Goal: Task Accomplishment & Management: Complete application form

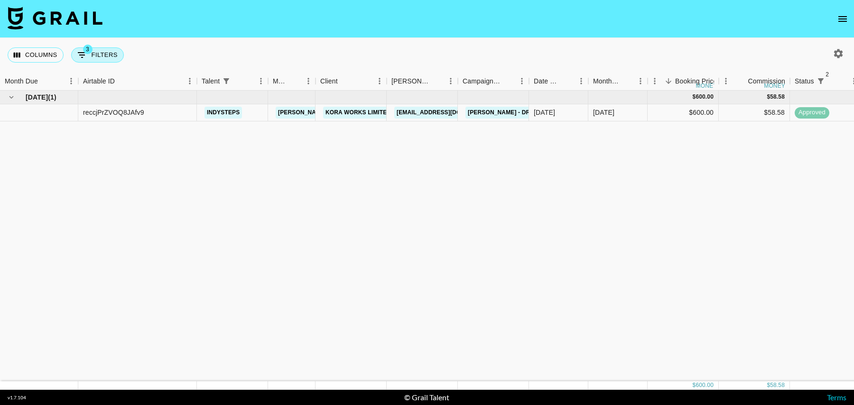
click at [99, 53] on button "3 Filters" at bounding box center [97, 54] width 53 height 15
select select "status"
select select "isNotAnyOf"
select select "status"
select select "isNotAnyOf"
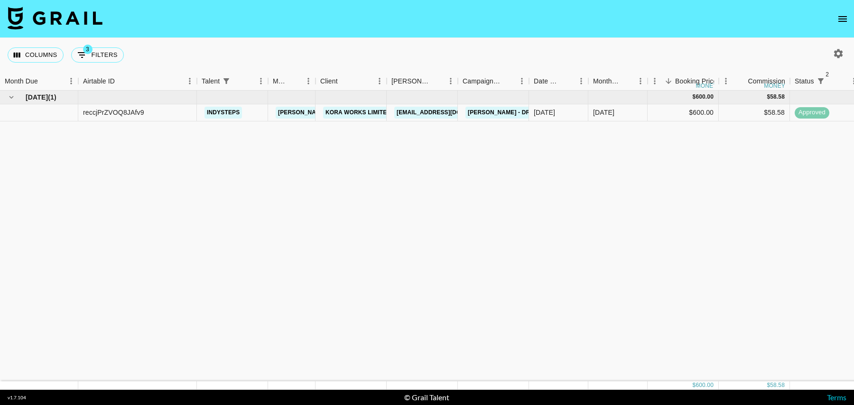
select select "talentName"
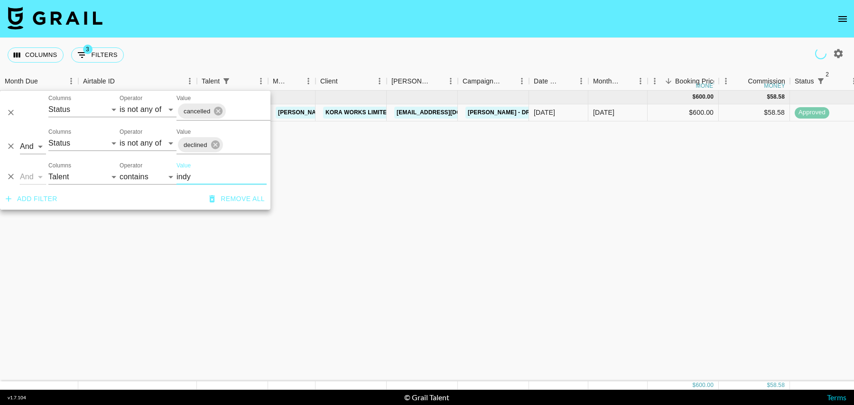
drag, startPoint x: 208, startPoint y: 175, endPoint x: 159, endPoint y: 175, distance: 48.4
click at [159, 175] on div "And Or Columns Grail Platform ID Airtable ID Talent Manager Client Booker Campa…" at bounding box center [135, 173] width 270 height 30
type input "floop"
click at [658, 113] on div "$450.00" at bounding box center [682, 112] width 71 height 17
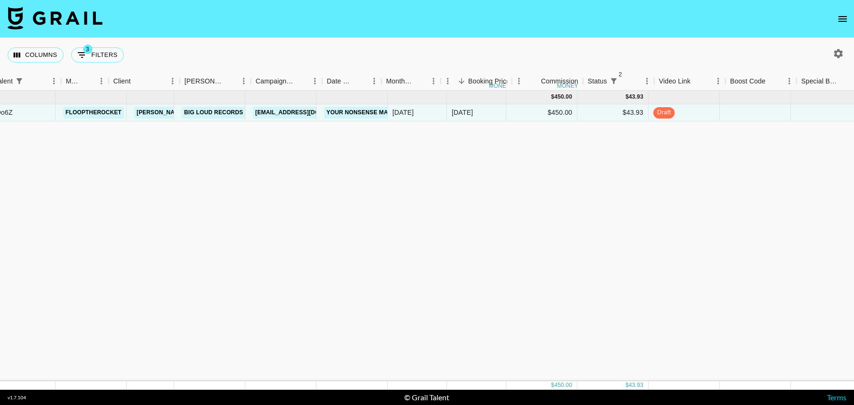
scroll to position [0, 224]
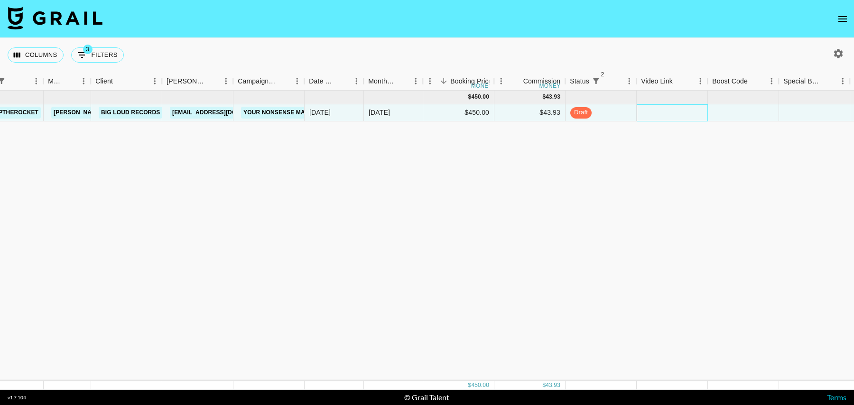
click at [664, 114] on div at bounding box center [671, 112] width 71 height 17
type input "https://www.tiktok.com/@flooptherocket/video/7558202190498663693?_r=1&_t=ZP-90K…"
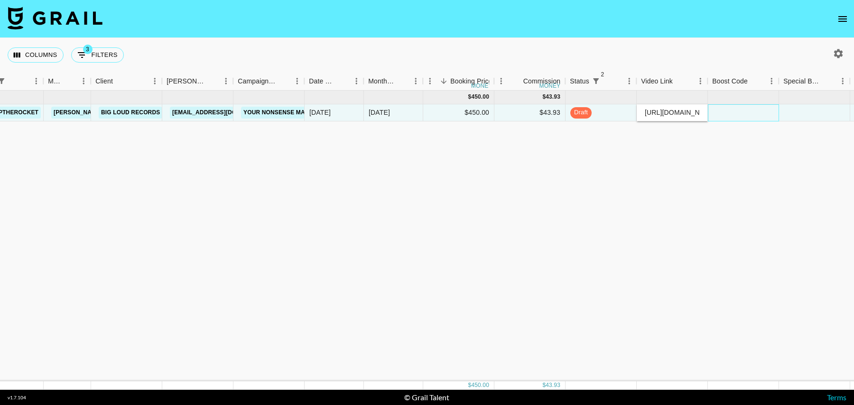
click at [726, 111] on div at bounding box center [743, 112] width 71 height 17
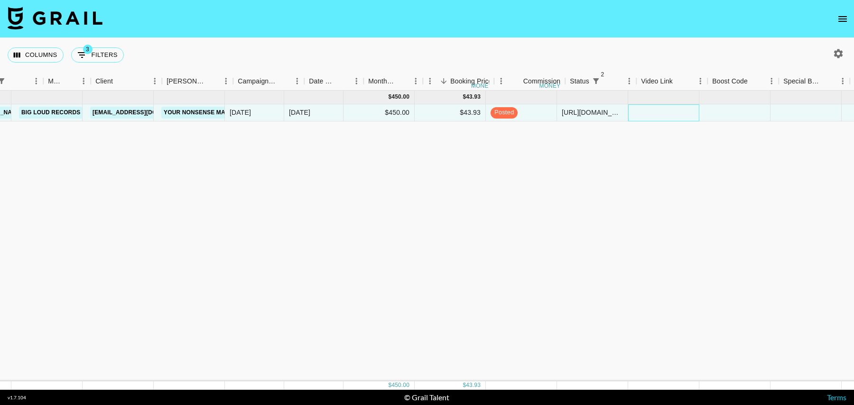
scroll to position [0, 685]
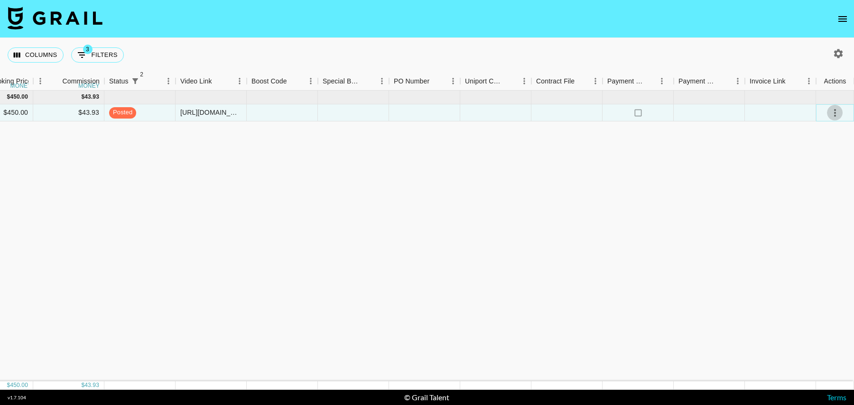
click at [835, 112] on icon "select merge strategy" at bounding box center [835, 113] width 2 height 8
click at [815, 199] on div "Approve" at bounding box center [814, 200] width 29 height 11
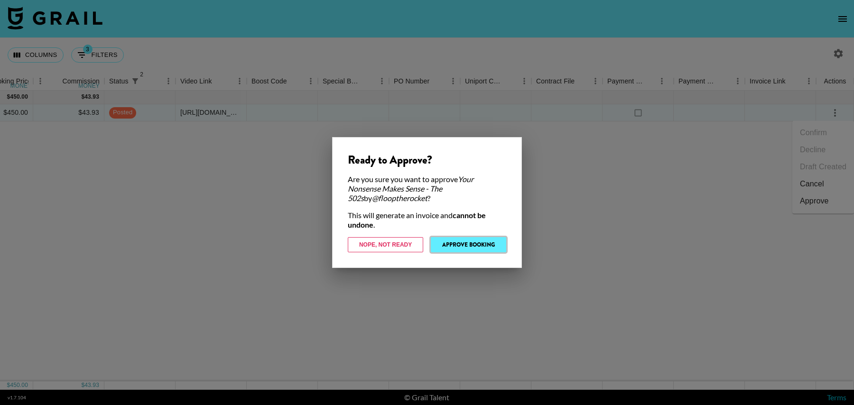
click at [495, 250] on button "Approve Booking" at bounding box center [468, 244] width 75 height 15
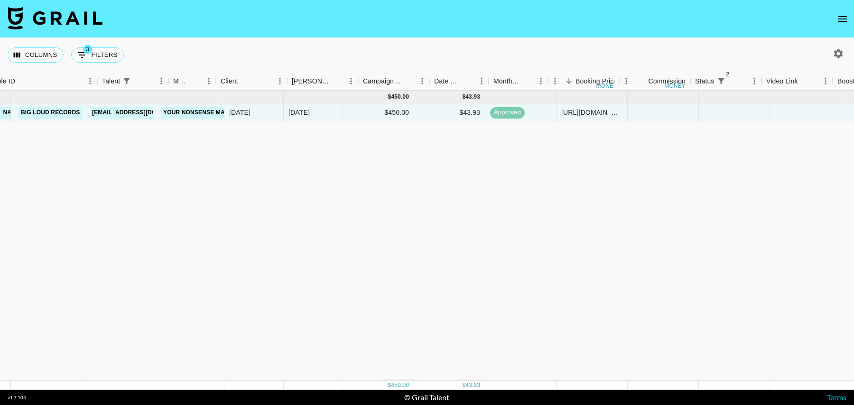
scroll to position [0, 0]
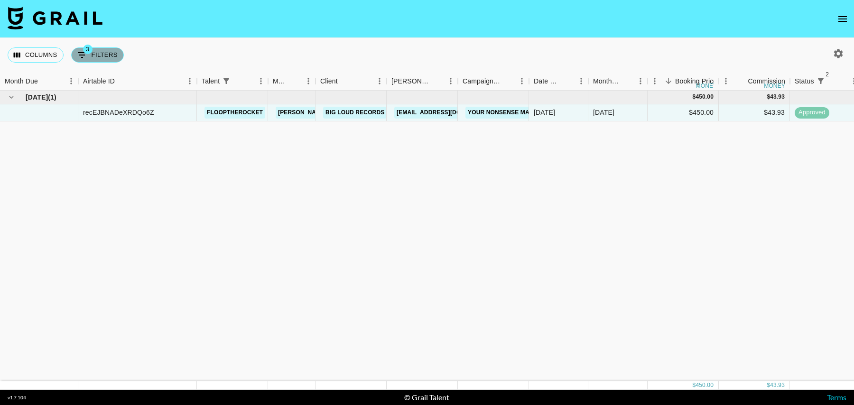
click at [101, 60] on button "3 Filters" at bounding box center [97, 54] width 53 height 15
select select "status"
select select "isNotAnyOf"
select select "status"
select select "isNotAnyOf"
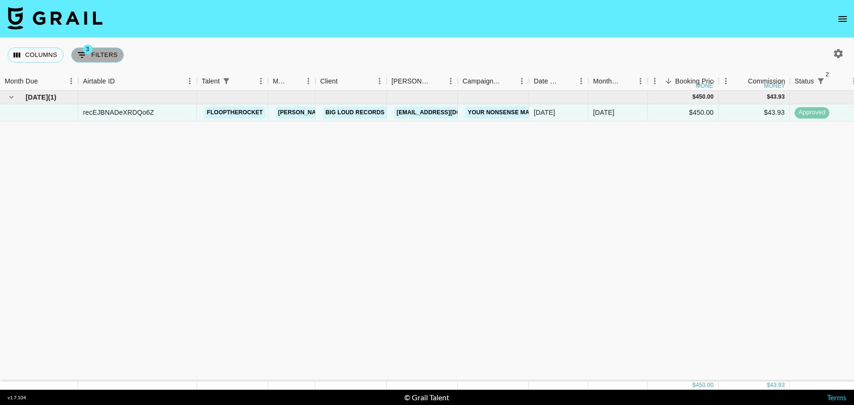
select select "talentName"
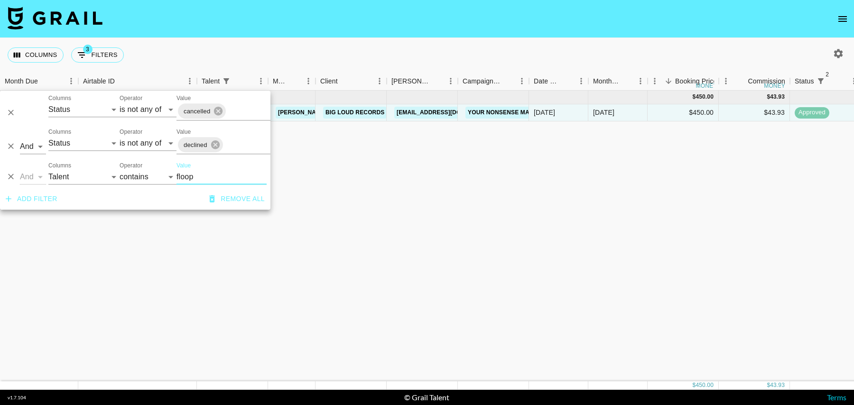
drag, startPoint x: 202, startPoint y: 176, endPoint x: 161, endPoint y: 176, distance: 41.7
click at [161, 176] on div "And Or Columns Grail Platform ID Airtable ID Talent Manager Client Booker Campa…" at bounding box center [135, 173] width 270 height 30
type input "indy"
click at [364, 166] on div "Oct '25 ( 1 ) $ 600.00 $ 58.58 reccjPrZVOQ8JAfv9 indysteps tancredi@grail-talen…" at bounding box center [769, 236] width 1539 height 291
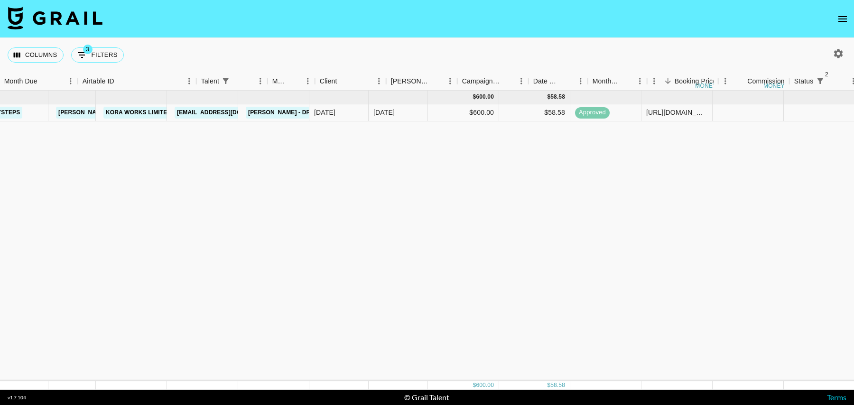
scroll to position [0, 685]
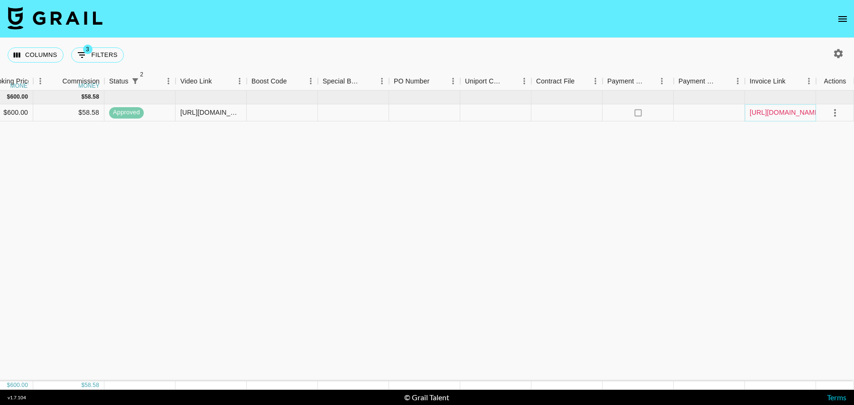
click at [794, 115] on link "https://in.xero.com/D88gbMEluchCEUt1KQriQbUPP5ClZZwlyZyTUtlH" at bounding box center [785, 112] width 72 height 9
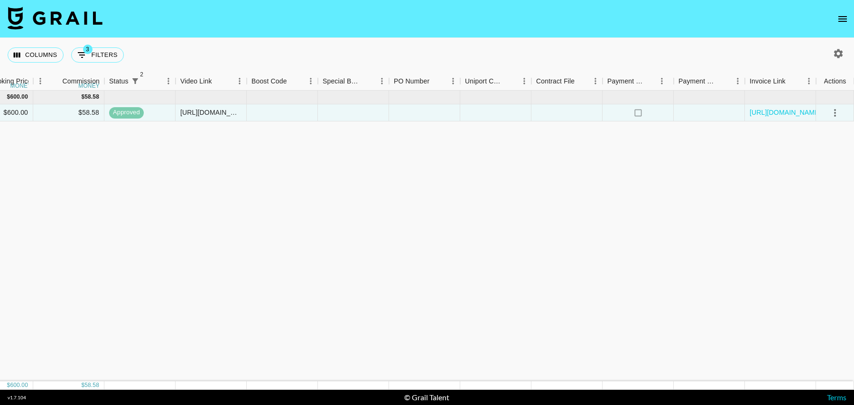
click at [842, 22] on icon "open drawer" at bounding box center [841, 18] width 11 height 11
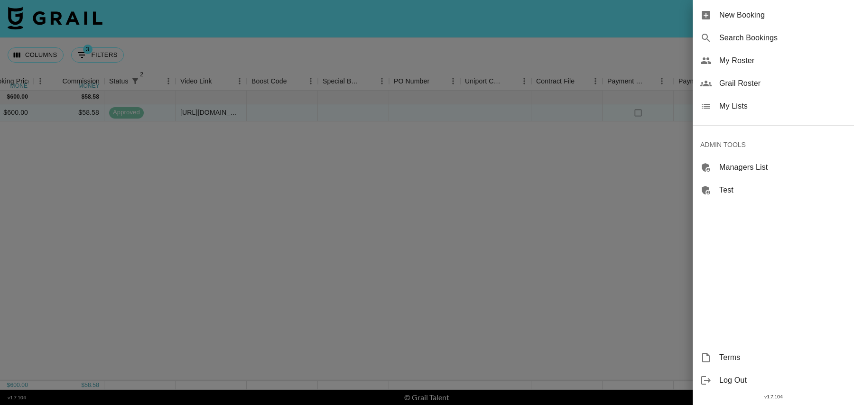
click at [742, 61] on span "My Roster" at bounding box center [782, 60] width 127 height 11
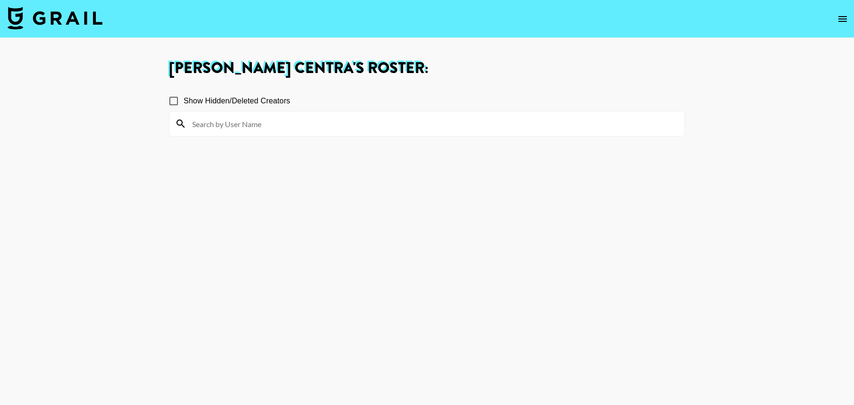
click at [285, 123] on input at bounding box center [432, 123] width 492 height 15
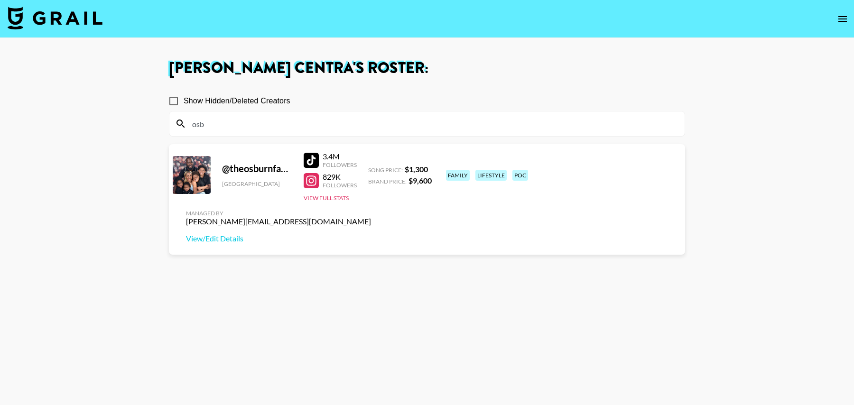
type input "osb"
click at [83, 23] on img at bounding box center [55, 18] width 95 height 23
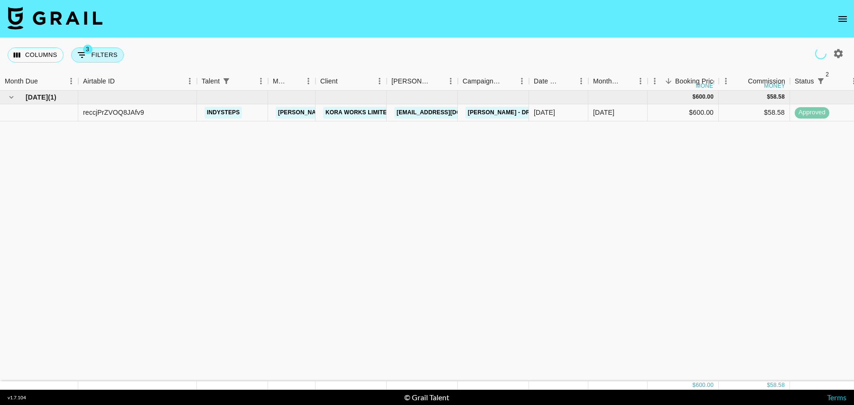
click at [96, 55] on button "3 Filters" at bounding box center [97, 54] width 53 height 15
select select "status"
select select "isNotAnyOf"
select select "status"
select select "isNotAnyOf"
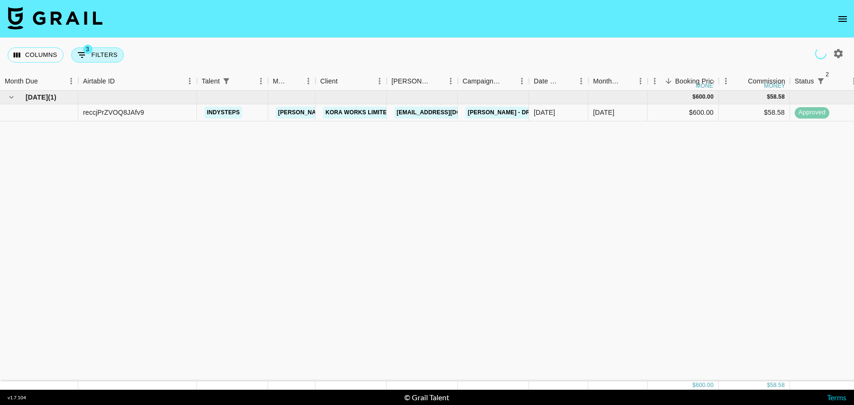
select select "talentName"
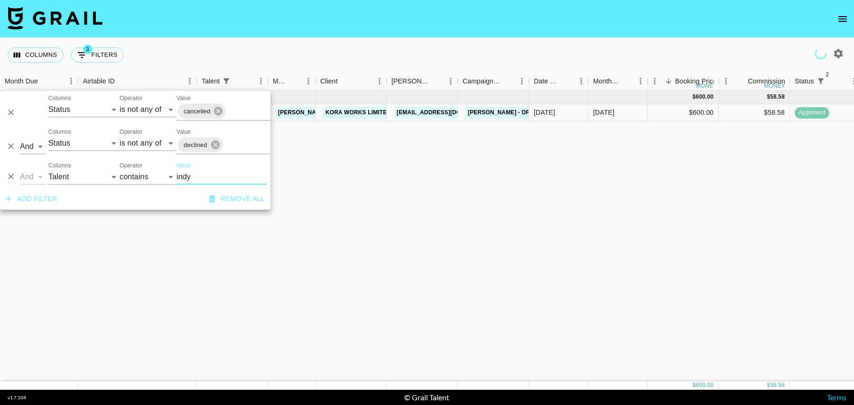
drag, startPoint x: 196, startPoint y: 175, endPoint x: 150, endPoint y: 175, distance: 46.5
click at [150, 175] on div "And Or Columns Grail Platform ID Airtable ID Talent Manager Client Booker Campa…" at bounding box center [135, 173] width 270 height 30
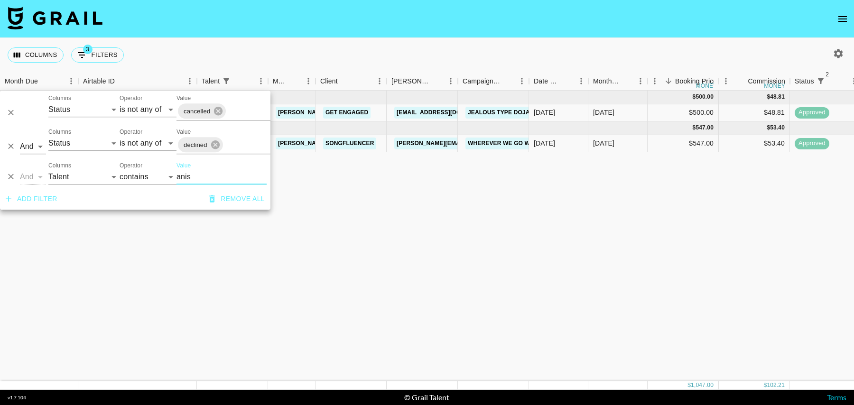
type input "anis"
click at [616, 143] on div "Oct '25" at bounding box center [617, 143] width 59 height 17
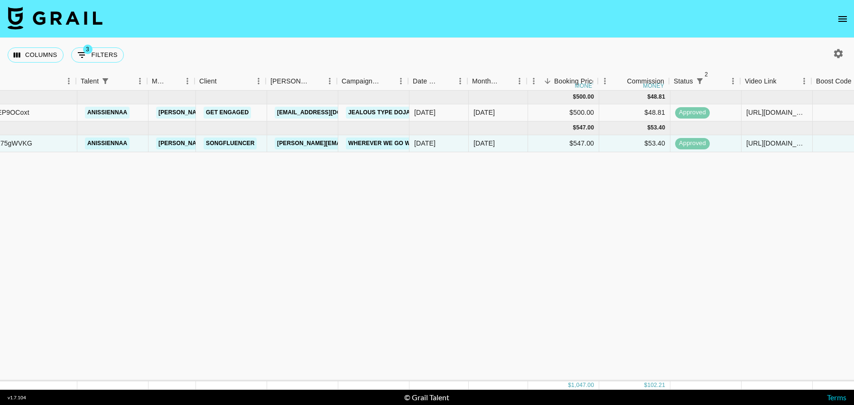
scroll to position [0, 122]
click at [769, 139] on div "https://www.tiktok.com/@anissiennaa/video/7557048315121126686?_r=1&_t=ZT-90FnKJ…" at bounding box center [773, 142] width 61 height 9
click at [578, 143] on div "$547.00" at bounding box center [560, 143] width 71 height 17
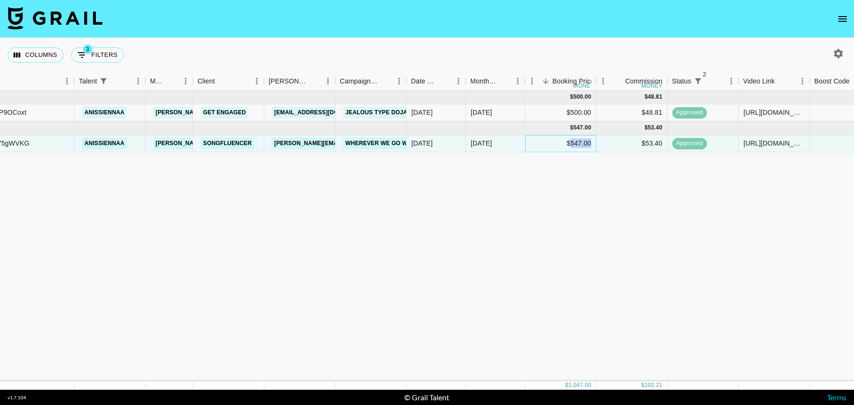
click at [578, 143] on div "$547.00" at bounding box center [560, 143] width 71 height 17
click at [557, 139] on div "$547.00" at bounding box center [560, 143] width 71 height 17
click at [561, 146] on div "$547.00" at bounding box center [560, 143] width 71 height 17
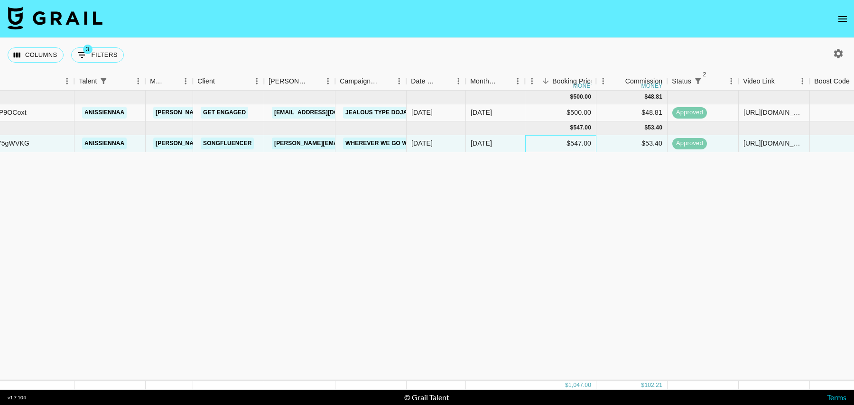
click at [564, 144] on div "$547.00" at bounding box center [560, 143] width 71 height 17
click at [780, 138] on div "https://www.tiktok.com/@anissiennaa/video/7557048315121126686?_r=1&_t=ZT-90FnKJ…" at bounding box center [773, 142] width 61 height 9
click at [373, 140] on link "Wherever We Go We Go Together" at bounding box center [400, 144] width 115 height 12
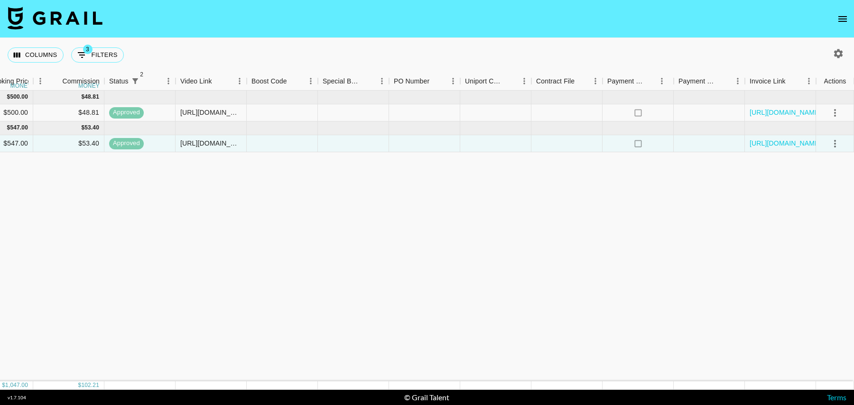
click at [843, 18] on icon "open drawer" at bounding box center [841, 18] width 11 height 11
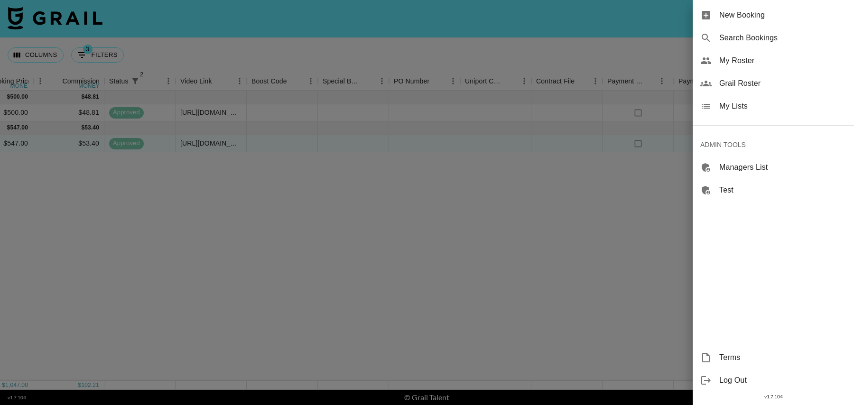
click at [777, 14] on span "New Booking" at bounding box center [782, 14] width 127 height 11
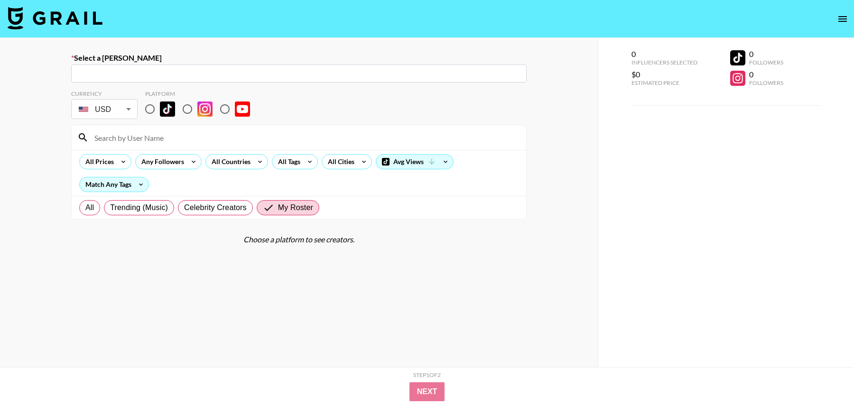
click at [56, 21] on img at bounding box center [55, 18] width 95 height 23
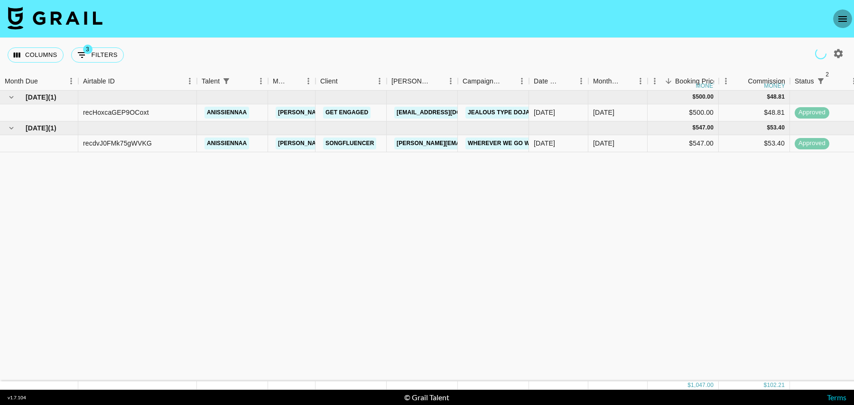
click at [844, 20] on icon "open drawer" at bounding box center [841, 18] width 11 height 11
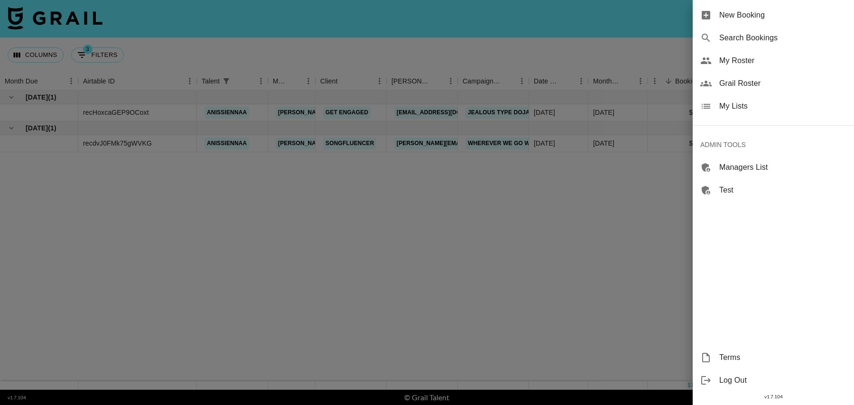
click at [746, 58] on span "My Roster" at bounding box center [782, 60] width 127 height 11
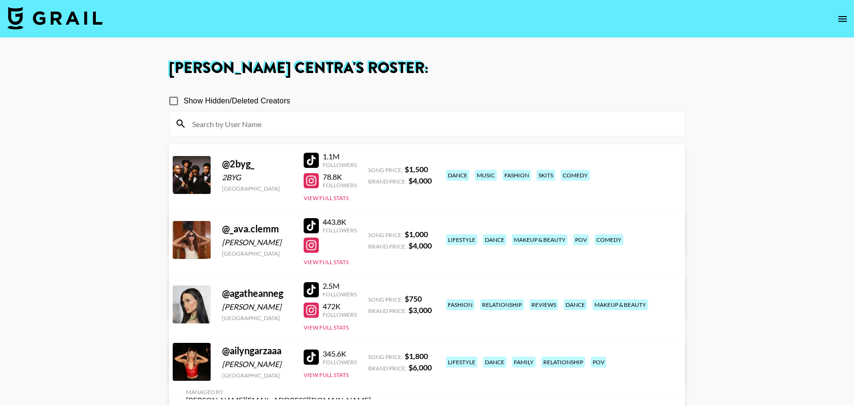
click at [259, 120] on input at bounding box center [432, 123] width 492 height 15
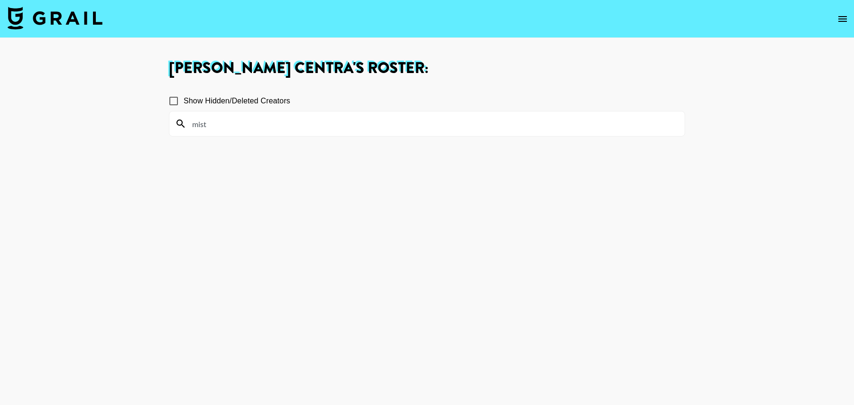
type input "mist"
click at [175, 102] on input "Show Hidden/Deleted Creators" at bounding box center [174, 101] width 20 height 20
checkbox input "true"
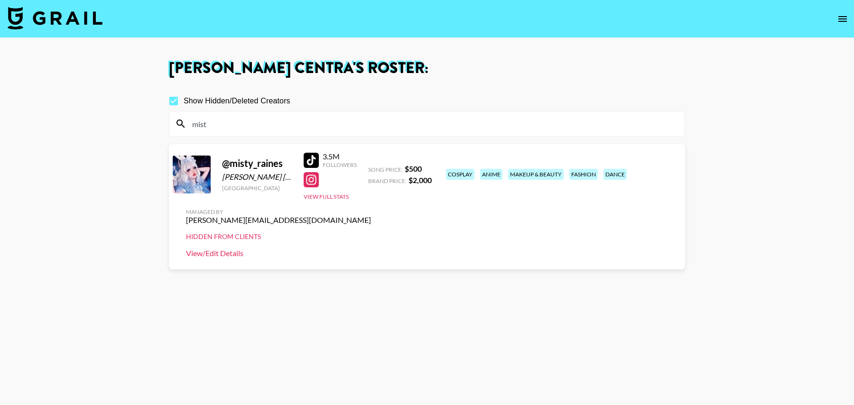
click at [371, 248] on link "View/Edit Details" at bounding box center [278, 252] width 185 height 9
click at [59, 13] on img at bounding box center [55, 18] width 95 height 23
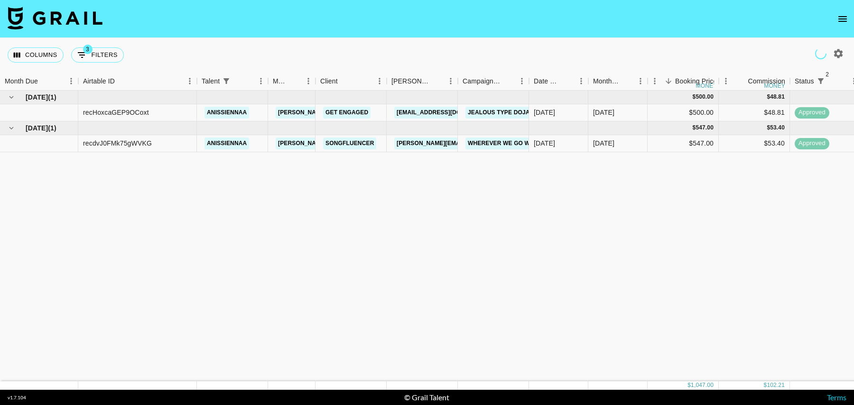
click at [839, 50] on icon "button" at bounding box center [837, 53] width 11 height 11
select select "Jul '25"
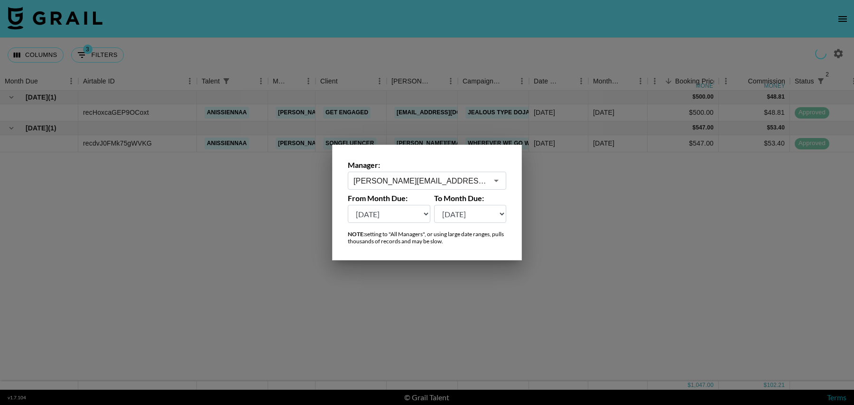
click at [394, 173] on div "tancredi@grail-talent.com ​" at bounding box center [427, 181] width 158 height 18
click at [387, 199] on li "nick@grail-talent.com" at bounding box center [427, 205] width 159 height 25
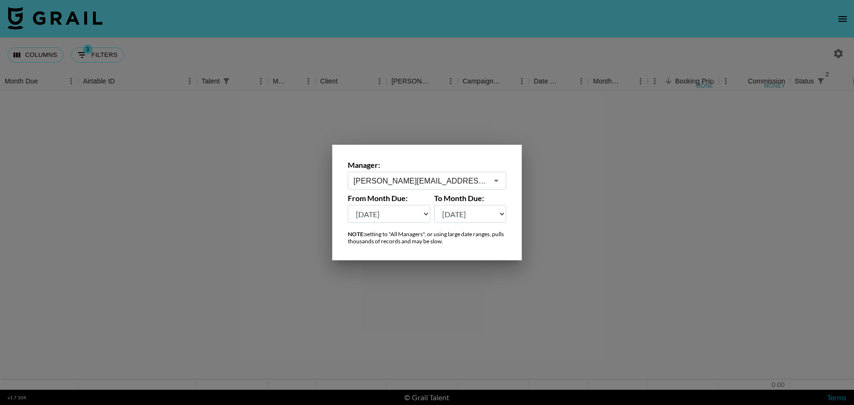
click at [316, 180] on div "Manager: nick@grail-talent.com ​ From Month Due: Oct '26 Sep '26 Aug '26 Jul '2…" at bounding box center [427, 202] width 854 height 405
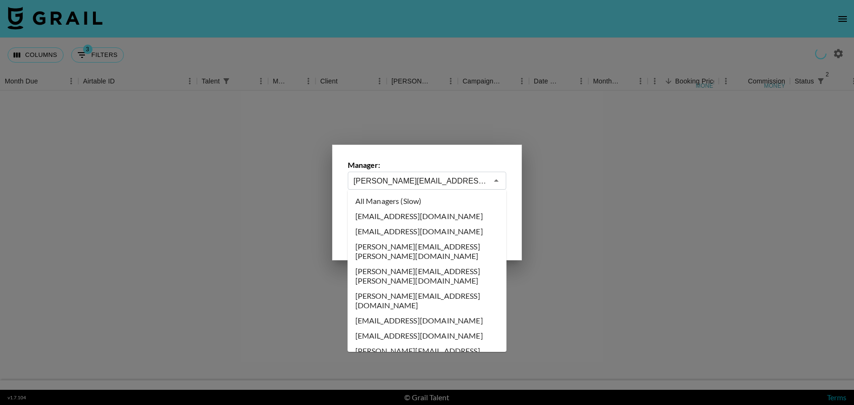
scroll to position [4301, 0]
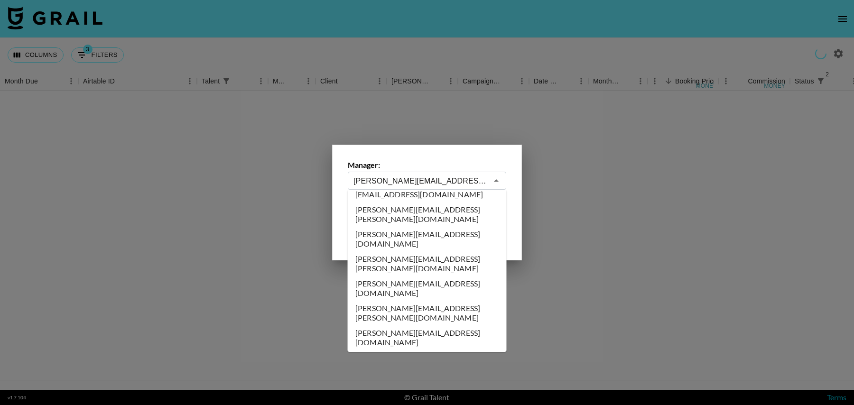
click at [388, 185] on input "nick@grail-talent.com" at bounding box center [420, 180] width 134 height 11
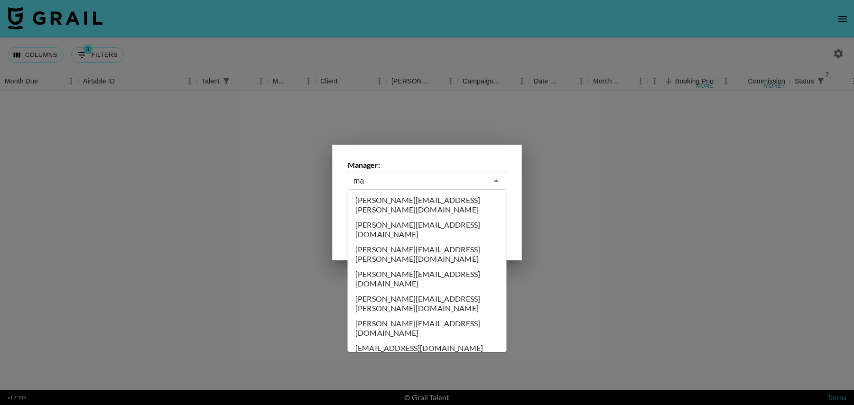
scroll to position [0, 0]
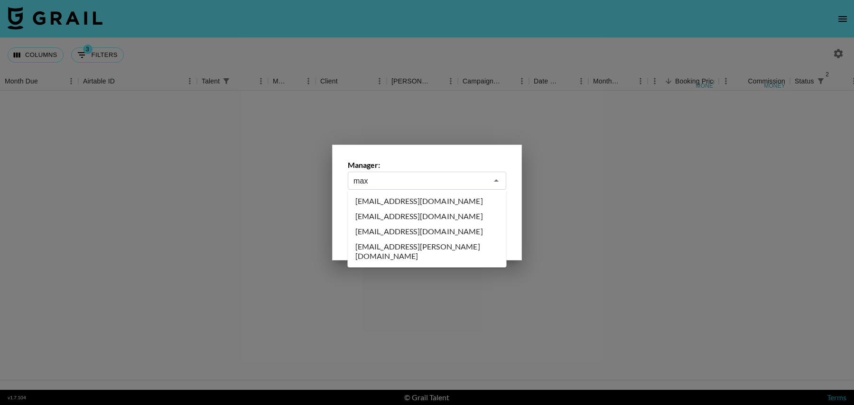
click at [419, 233] on li "[EMAIL_ADDRESS][DOMAIN_NAME]" at bounding box center [427, 231] width 159 height 15
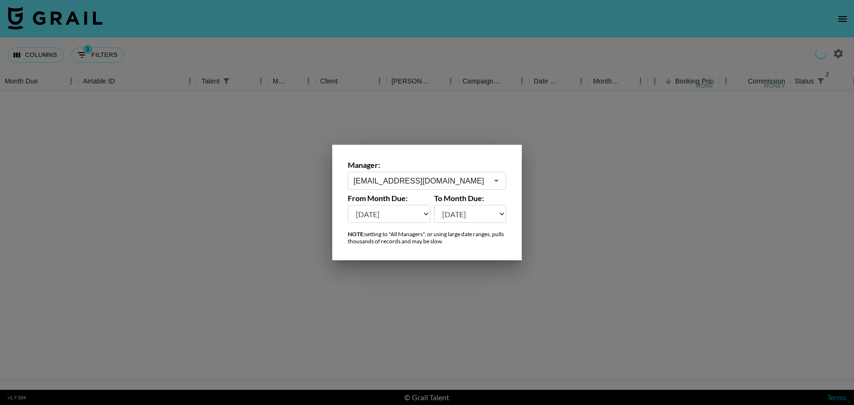
type input "[EMAIL_ADDRESS][DOMAIN_NAME]"
click at [307, 194] on div at bounding box center [427, 202] width 854 height 405
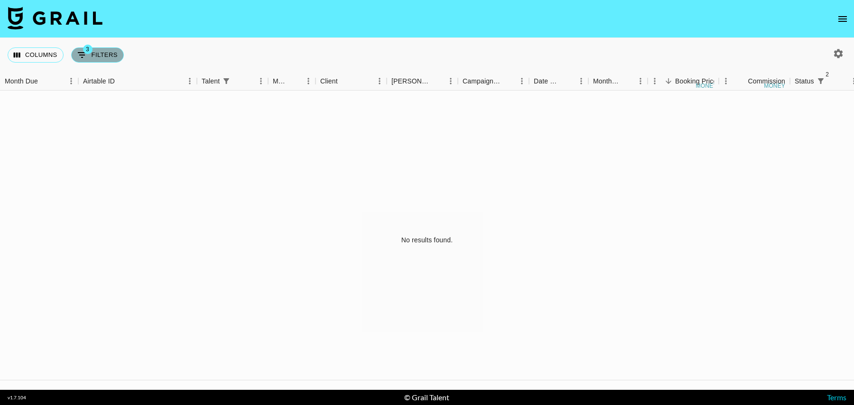
click at [105, 53] on button "3 Filters" at bounding box center [97, 54] width 53 height 15
select select "status"
select select "isNotAnyOf"
select select "status"
select select "isNotAnyOf"
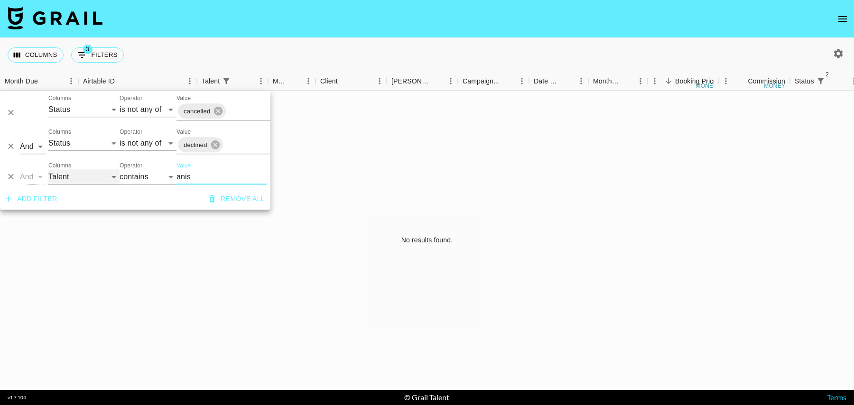
click at [64, 173] on select "Grail Platform ID Airtable ID Talent Manager Client Booker Campaign (Type) Date…" at bounding box center [83, 176] width 71 height 15
select select "bookerId"
click at [48, 169] on select "Grail Platform ID Airtable ID Talent Manager Client Booker Campaign (Type) Date…" at bounding box center [83, 176] width 71 height 15
select select "is"
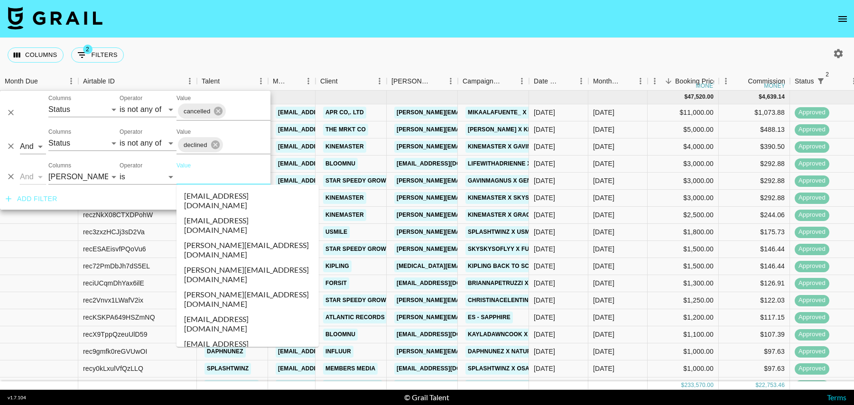
click at [197, 178] on input "Value" at bounding box center [240, 176] width 128 height 15
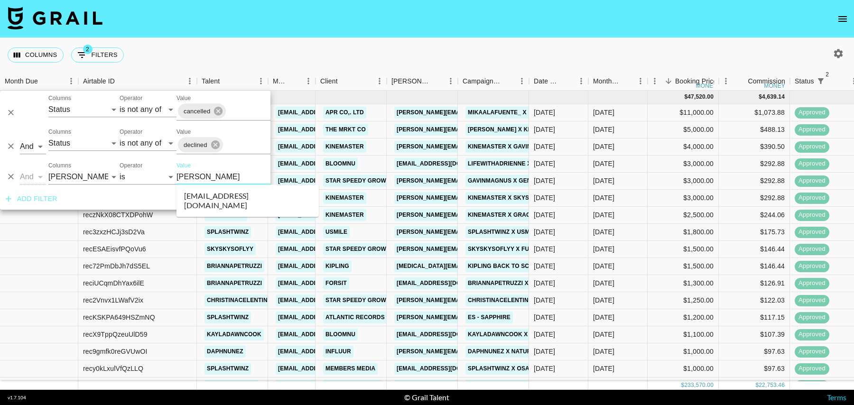
click at [219, 192] on li "nick@contentlab.xyz" at bounding box center [247, 200] width 142 height 25
type input "nick@contentlab.xyz"
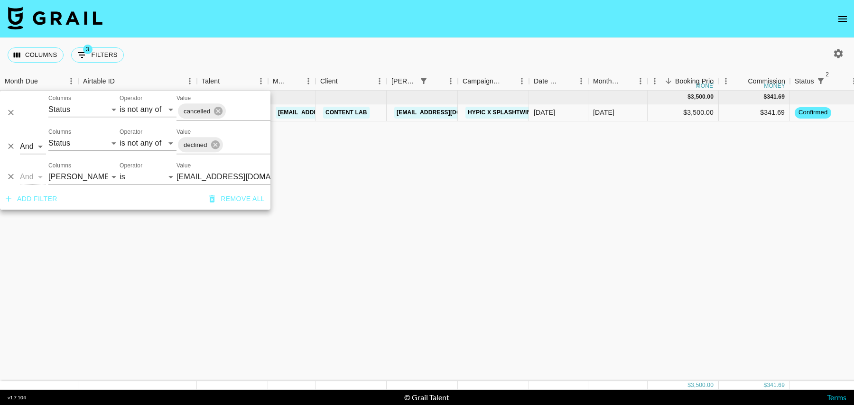
click at [487, 172] on div "Oct '25 ( 1 ) $ 3,500.00 $ 341.69 recAhuKYGwDEbqEr5 splashtwinz maxelk@grail-ta…" at bounding box center [769, 236] width 1539 height 291
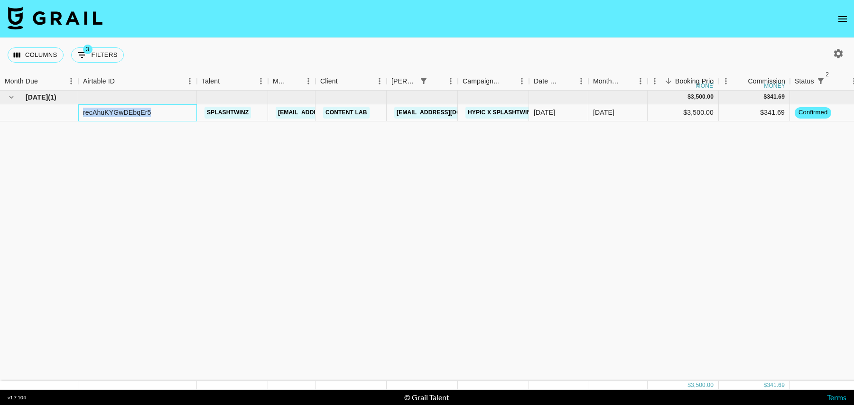
drag, startPoint x: 164, startPoint y: 110, endPoint x: 83, endPoint y: 111, distance: 80.2
click at [83, 111] on div "recAhuKYGwDEbqEr5" at bounding box center [137, 112] width 119 height 17
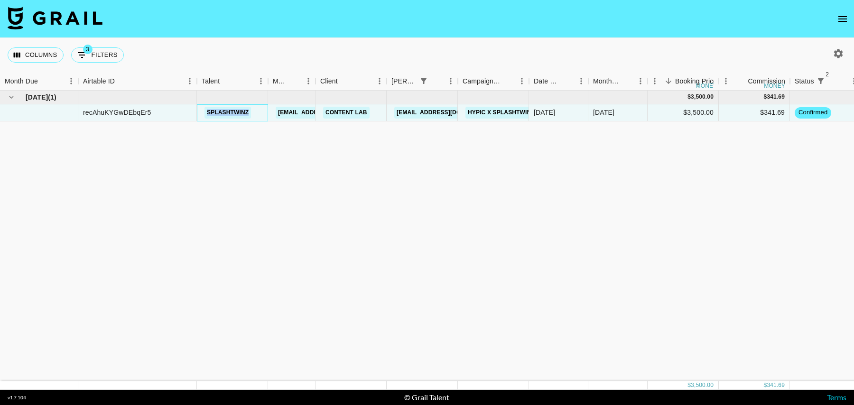
drag, startPoint x: 254, startPoint y: 111, endPoint x: 201, endPoint y: 111, distance: 53.1
click at [201, 111] on div "splashtwinz" at bounding box center [232, 112] width 71 height 17
copy link "splashtwinz"
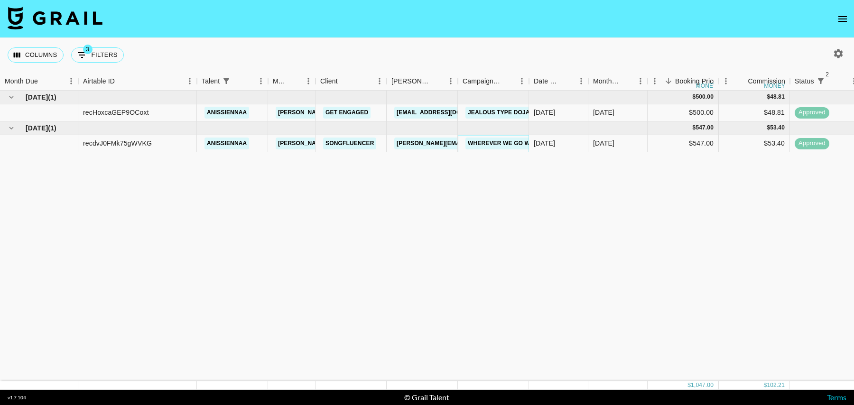
click at [512, 144] on link "Wherever We Go We Go Together" at bounding box center [522, 144] width 115 height 12
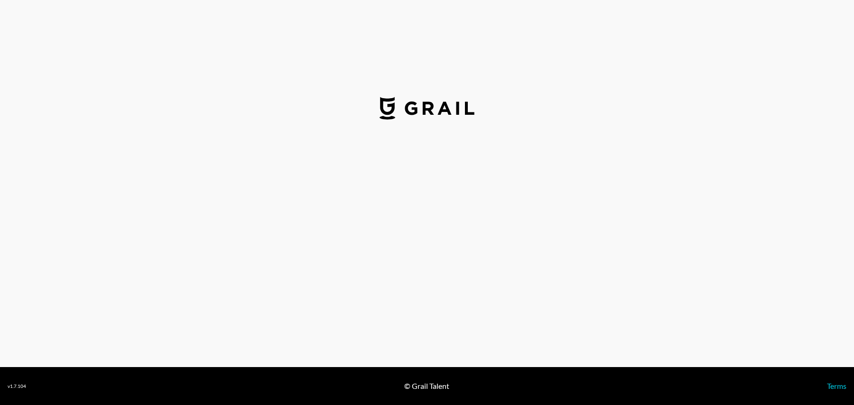
select select "USD"
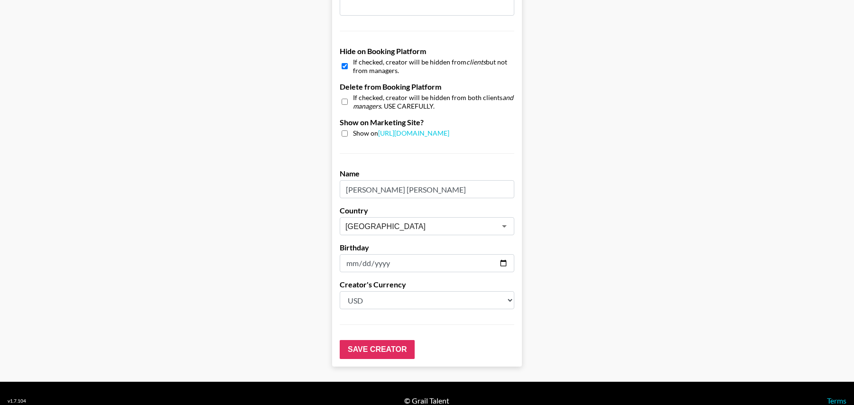
scroll to position [860, 0]
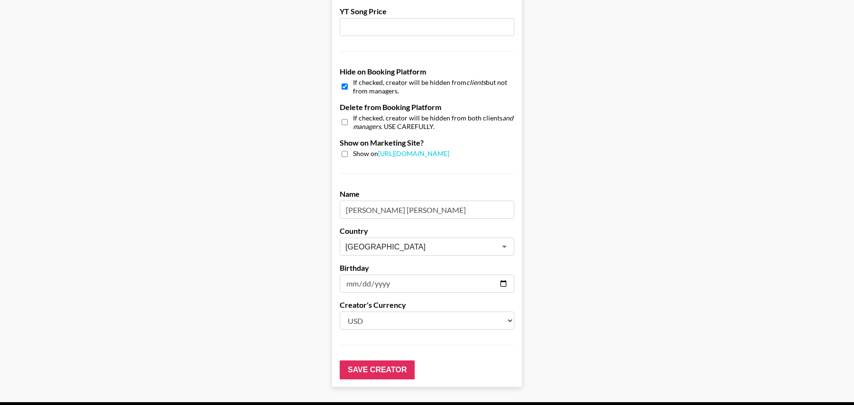
click at [343, 80] on input "checkbox" at bounding box center [344, 87] width 6 height 14
checkbox input "false"
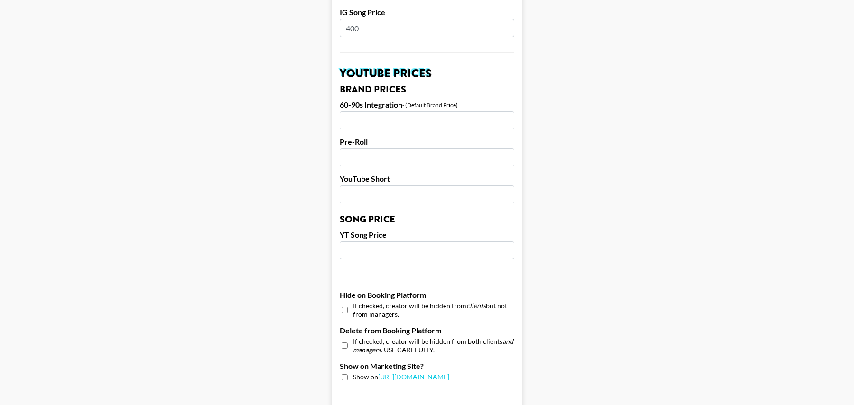
scroll to position [880, 0]
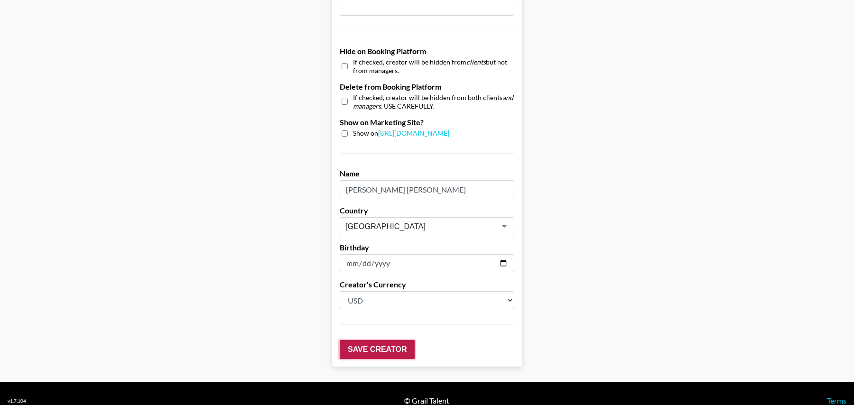
click at [376, 340] on input "Save Creator" at bounding box center [377, 349] width 75 height 19
click at [372, 340] on input "Save Creator" at bounding box center [377, 349] width 75 height 19
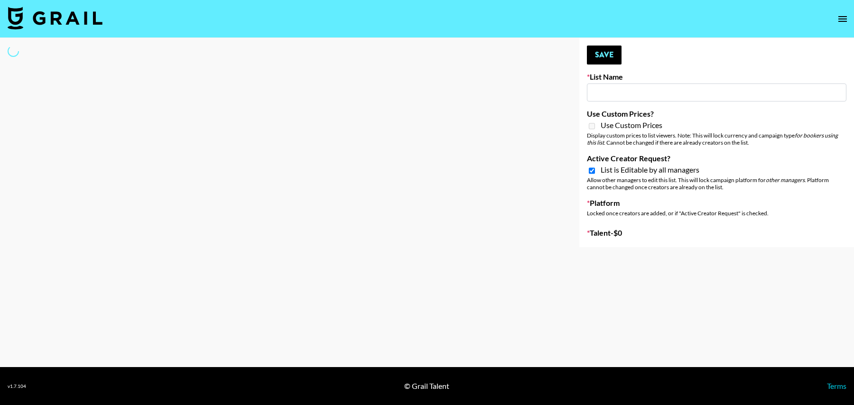
type input "GoVanni Campaign"
checkbox input "true"
select select "Song"
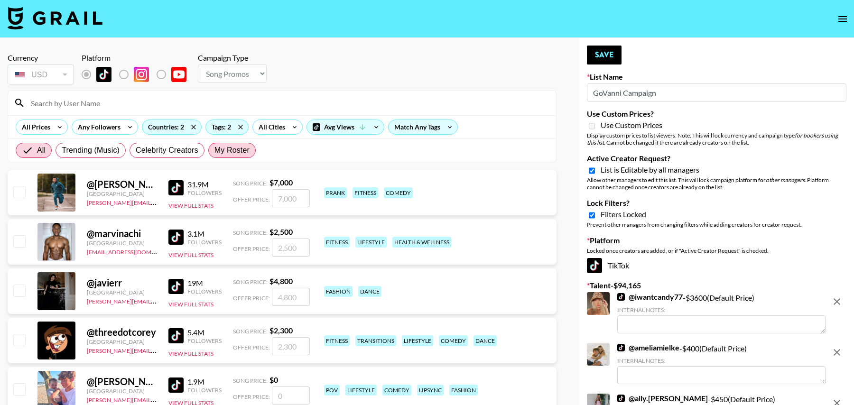
click at [238, 150] on span "My Roster" at bounding box center [231, 150] width 35 height 11
click at [214, 150] on input "My Roster" at bounding box center [214, 150] width 0 height 0
radio input "true"
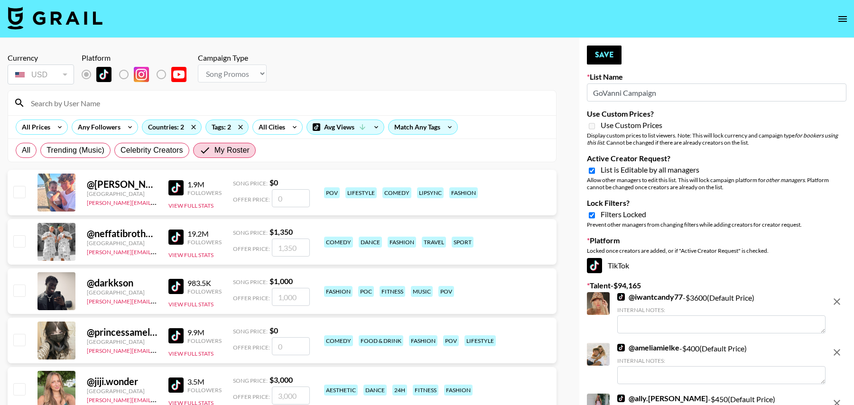
click at [288, 346] on input "number" at bounding box center [291, 346] width 38 height 18
type input "1"
checkbox input "true"
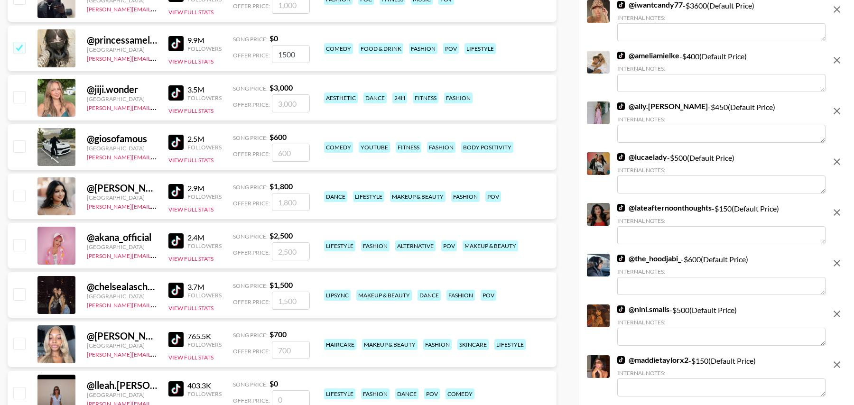
scroll to position [296, 0]
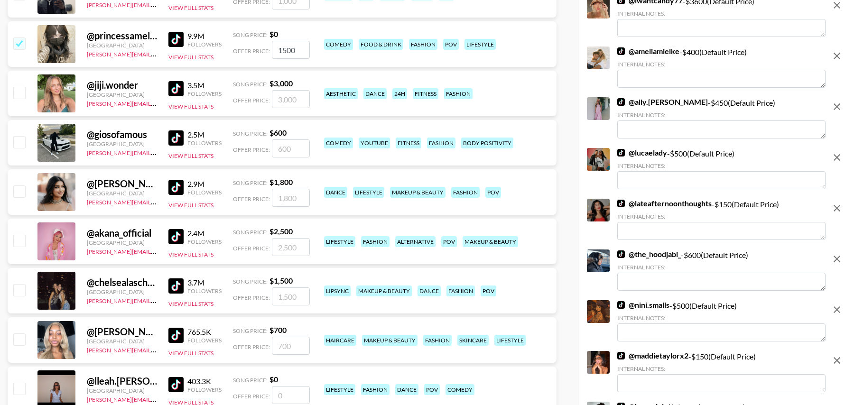
type input "1500"
click at [22, 290] on input "checkbox" at bounding box center [18, 289] width 11 height 11
checkbox input "true"
type input "1500"
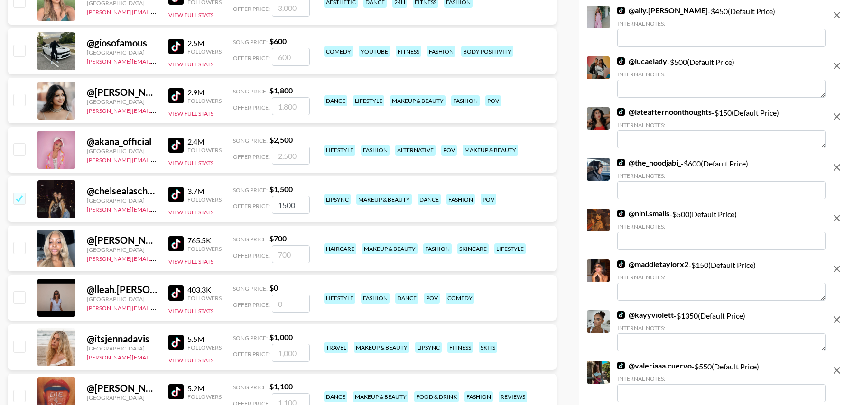
scroll to position [392, 0]
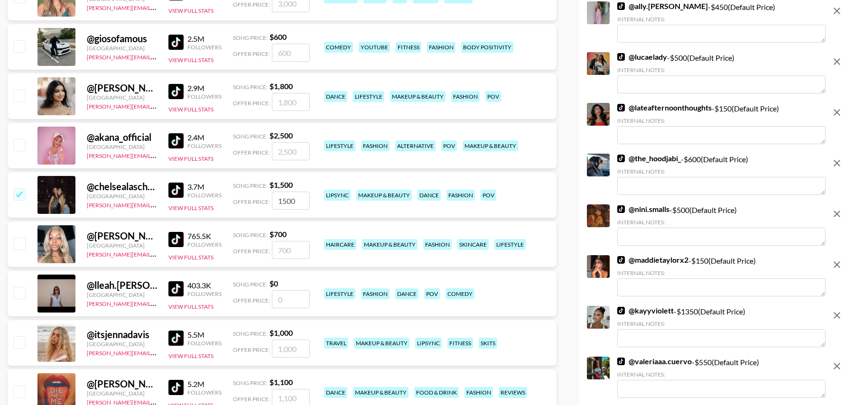
click at [22, 245] on input "checkbox" at bounding box center [18, 243] width 11 height 11
checkbox input "true"
type input "700"
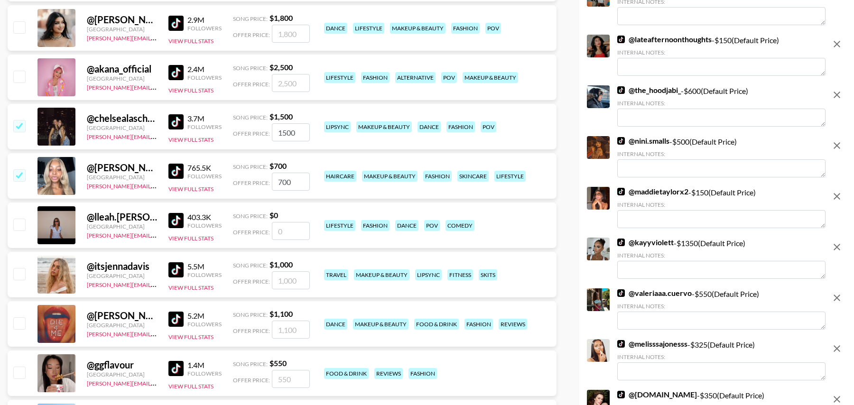
click at [18, 275] on input "checkbox" at bounding box center [18, 273] width 11 height 11
checkbox input "true"
type input "1000"
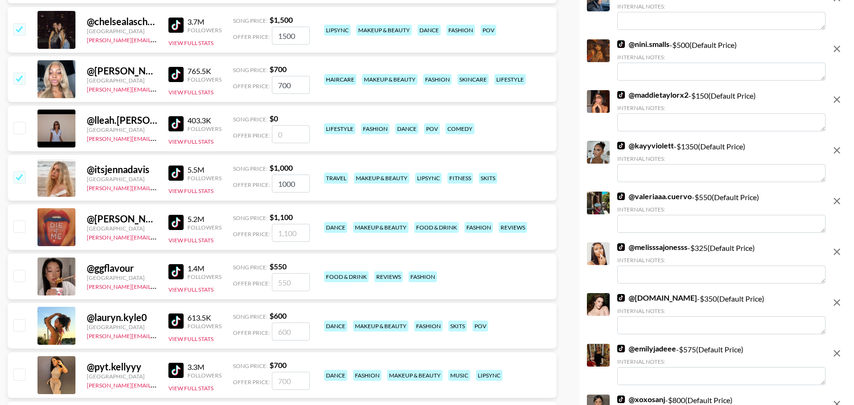
scroll to position [561, 0]
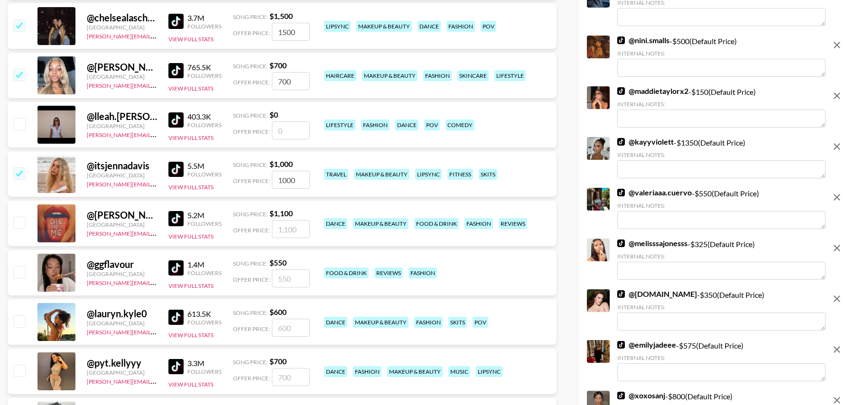
click at [294, 130] on input "number" at bounding box center [291, 130] width 38 height 18
type input "10"
checkbox input "true"
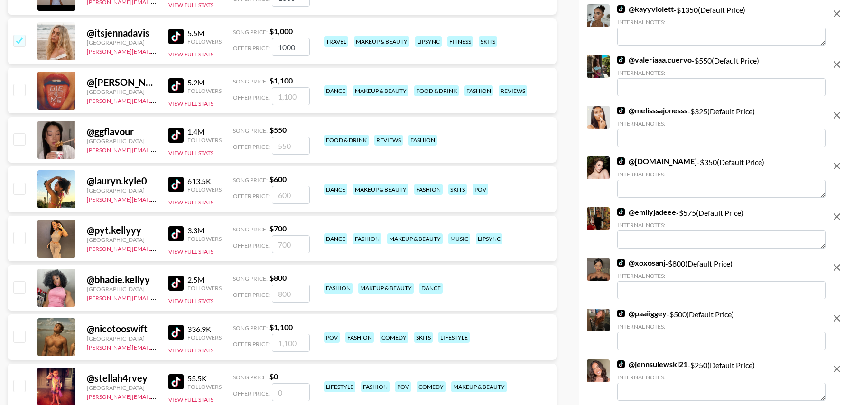
scroll to position [711, 0]
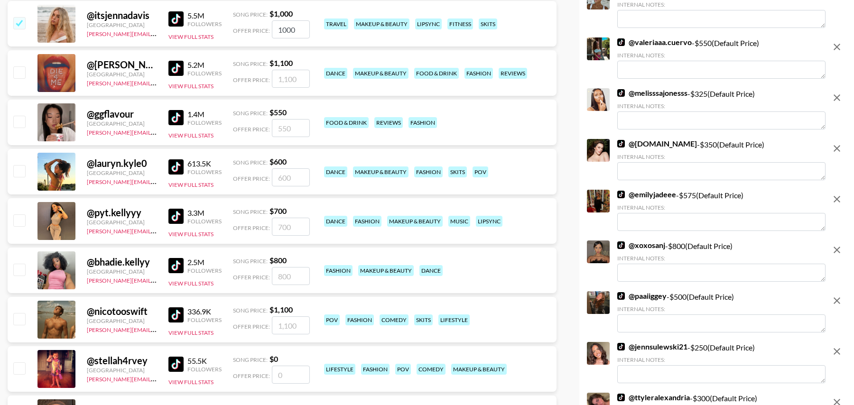
type input "1000"
click at [21, 220] on input "checkbox" at bounding box center [18, 219] width 11 height 11
checkbox input "true"
type input "700"
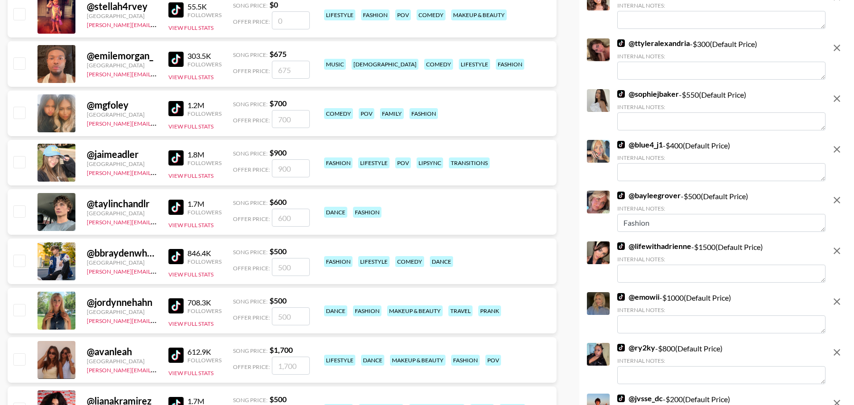
scroll to position [1069, 0]
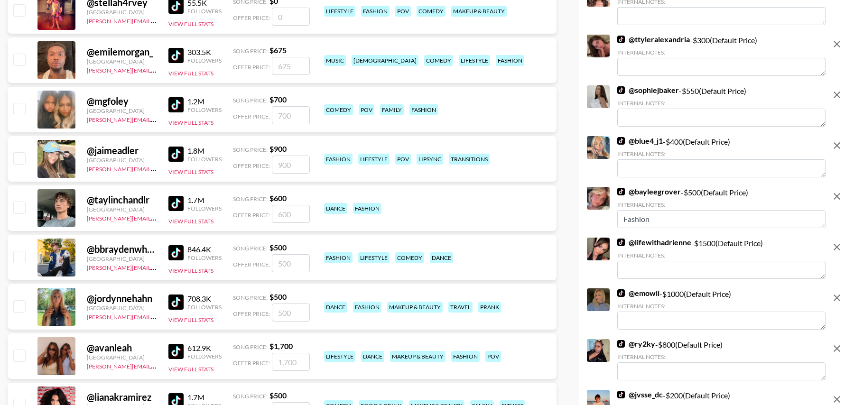
click at [20, 157] on input "checkbox" at bounding box center [18, 157] width 11 height 11
checkbox input "true"
type input "900"
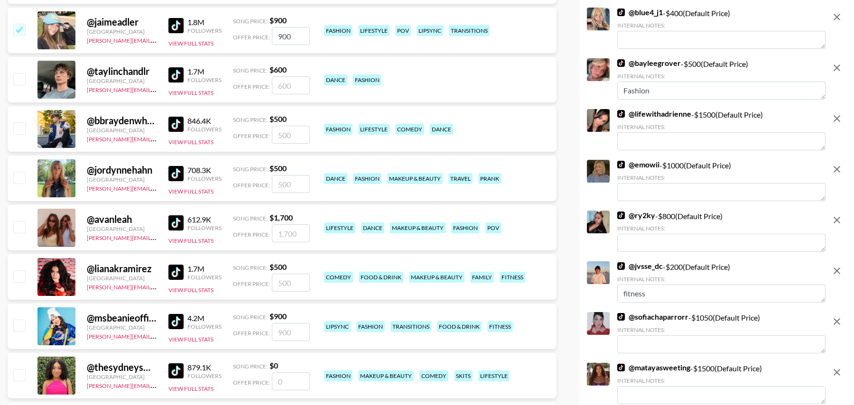
scroll to position [1207, 0]
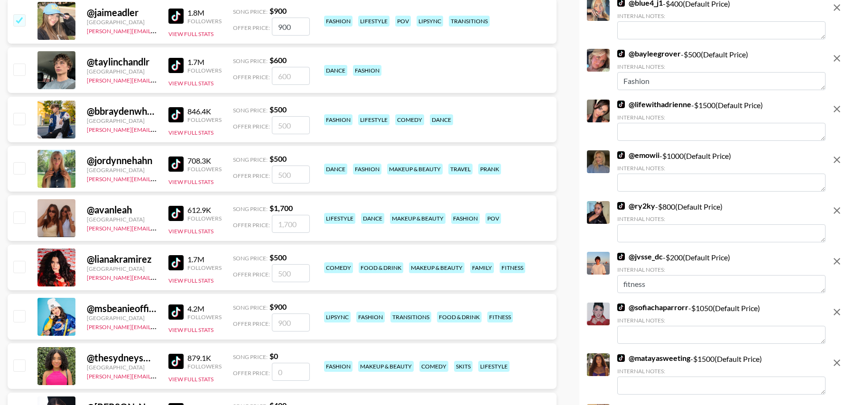
click at [22, 216] on input "checkbox" at bounding box center [18, 216] width 11 height 11
checkbox input "true"
type input "1700"
click at [21, 264] on input "checkbox" at bounding box center [18, 266] width 11 height 11
checkbox input "true"
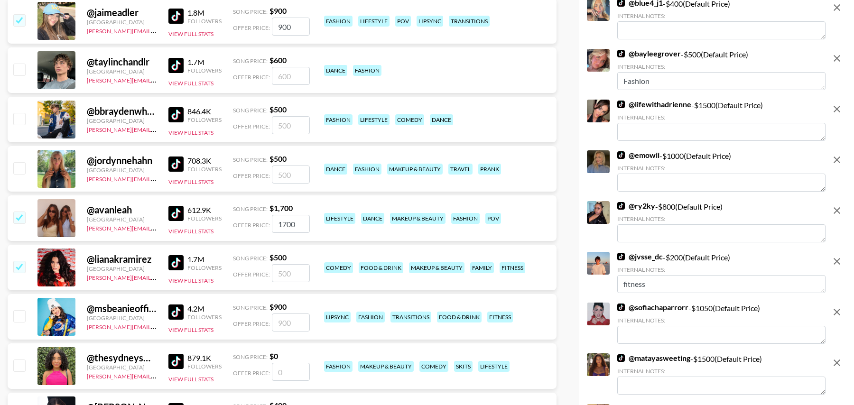
type input "500"
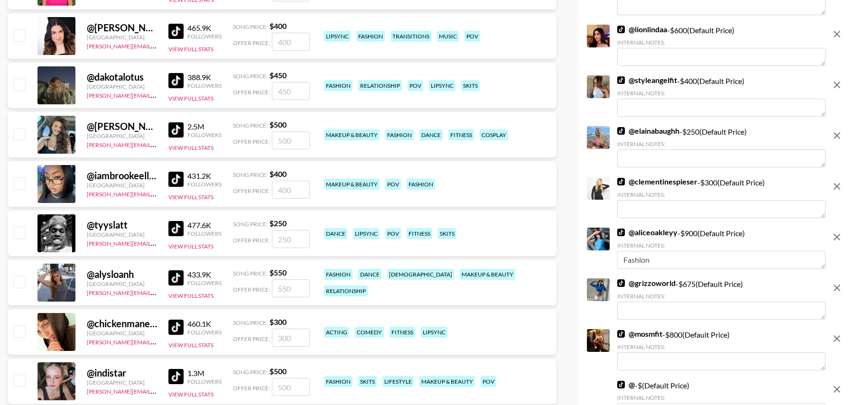
scroll to position [1590, 0]
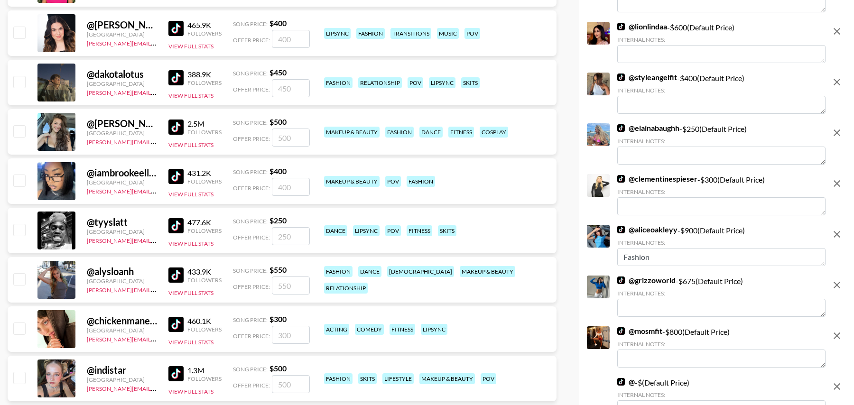
click at [22, 179] on input "checkbox" at bounding box center [18, 180] width 11 height 11
checkbox input "true"
type input "400"
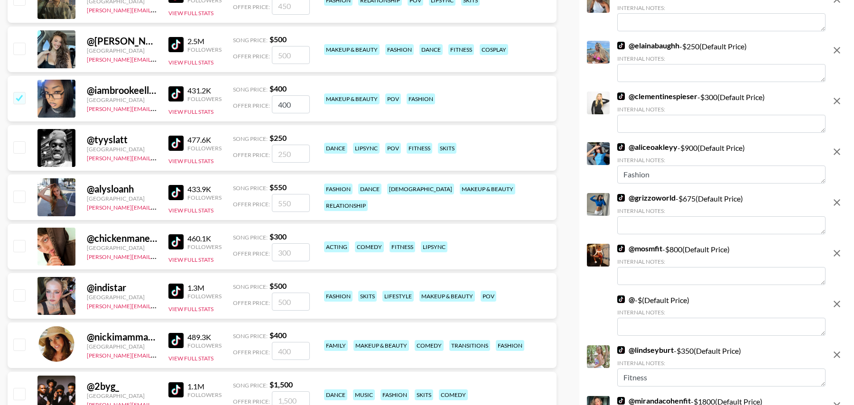
scroll to position [1678, 0]
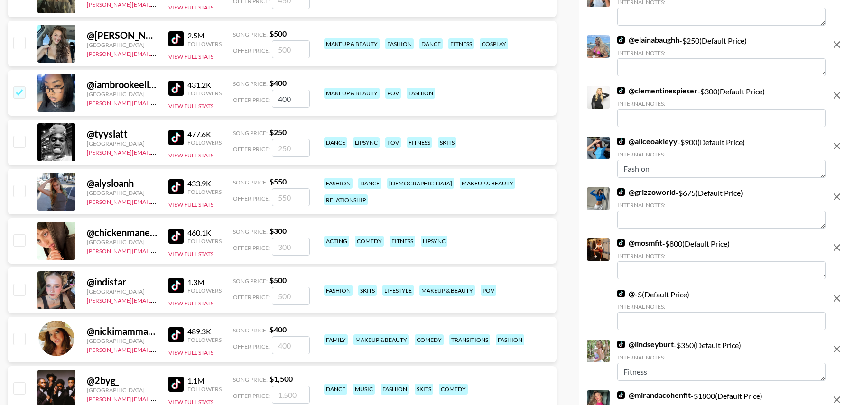
click at [20, 285] on input "checkbox" at bounding box center [18, 289] width 11 height 11
checkbox input "true"
type input "500"
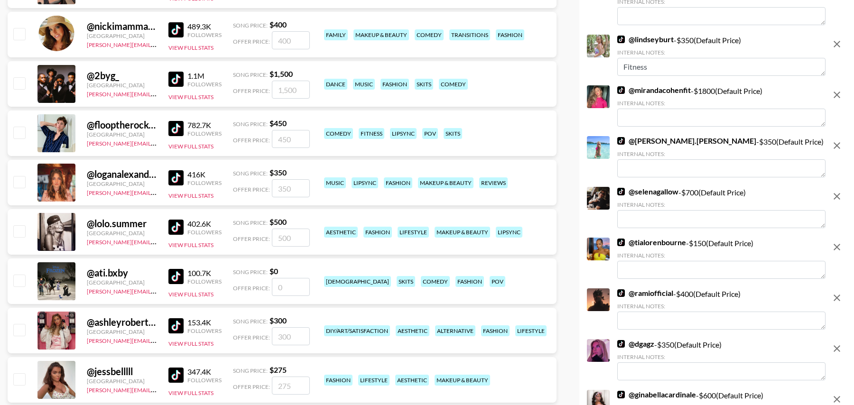
scroll to position [1984, 0]
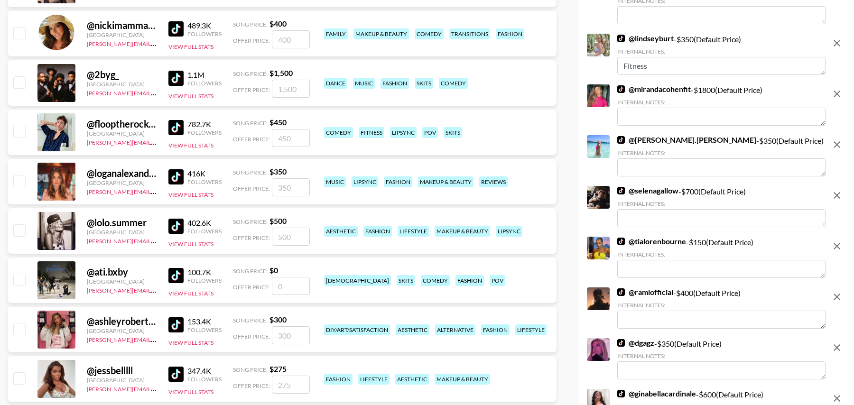
click at [18, 230] on input "checkbox" at bounding box center [18, 229] width 11 height 11
checkbox input "true"
type input "500"
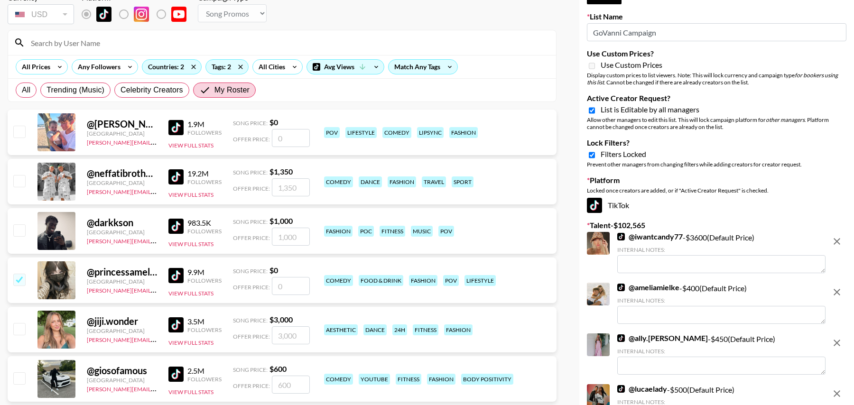
scroll to position [0, 0]
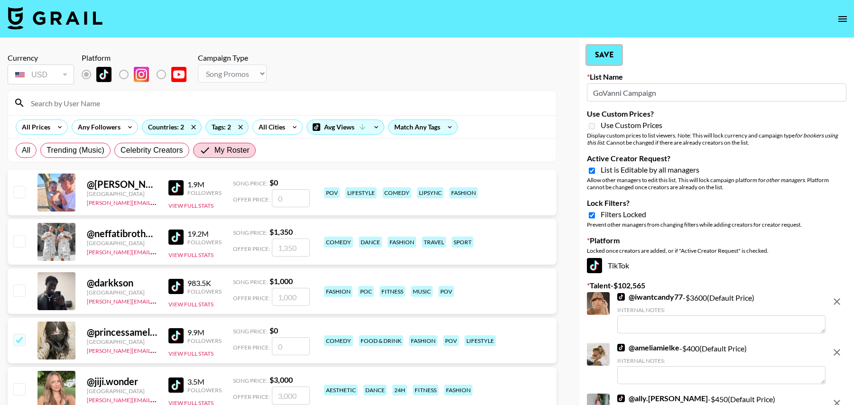
click at [615, 63] on button "Save" at bounding box center [604, 55] width 35 height 19
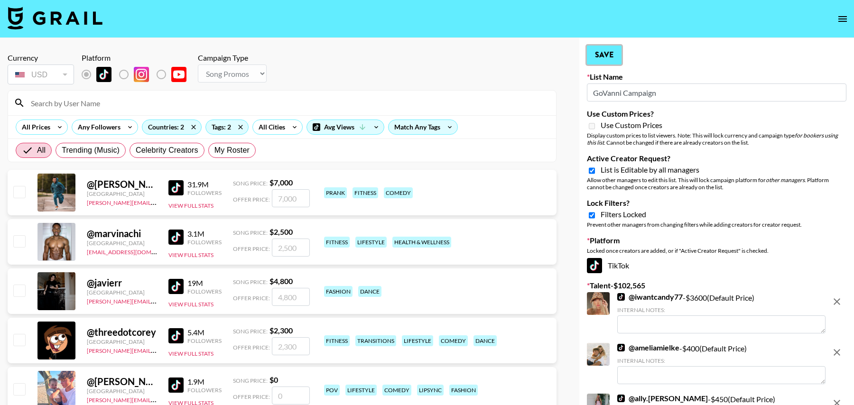
radio input "true"
click at [605, 56] on button "Save" at bounding box center [604, 55] width 35 height 19
